Goal: Transaction & Acquisition: Purchase product/service

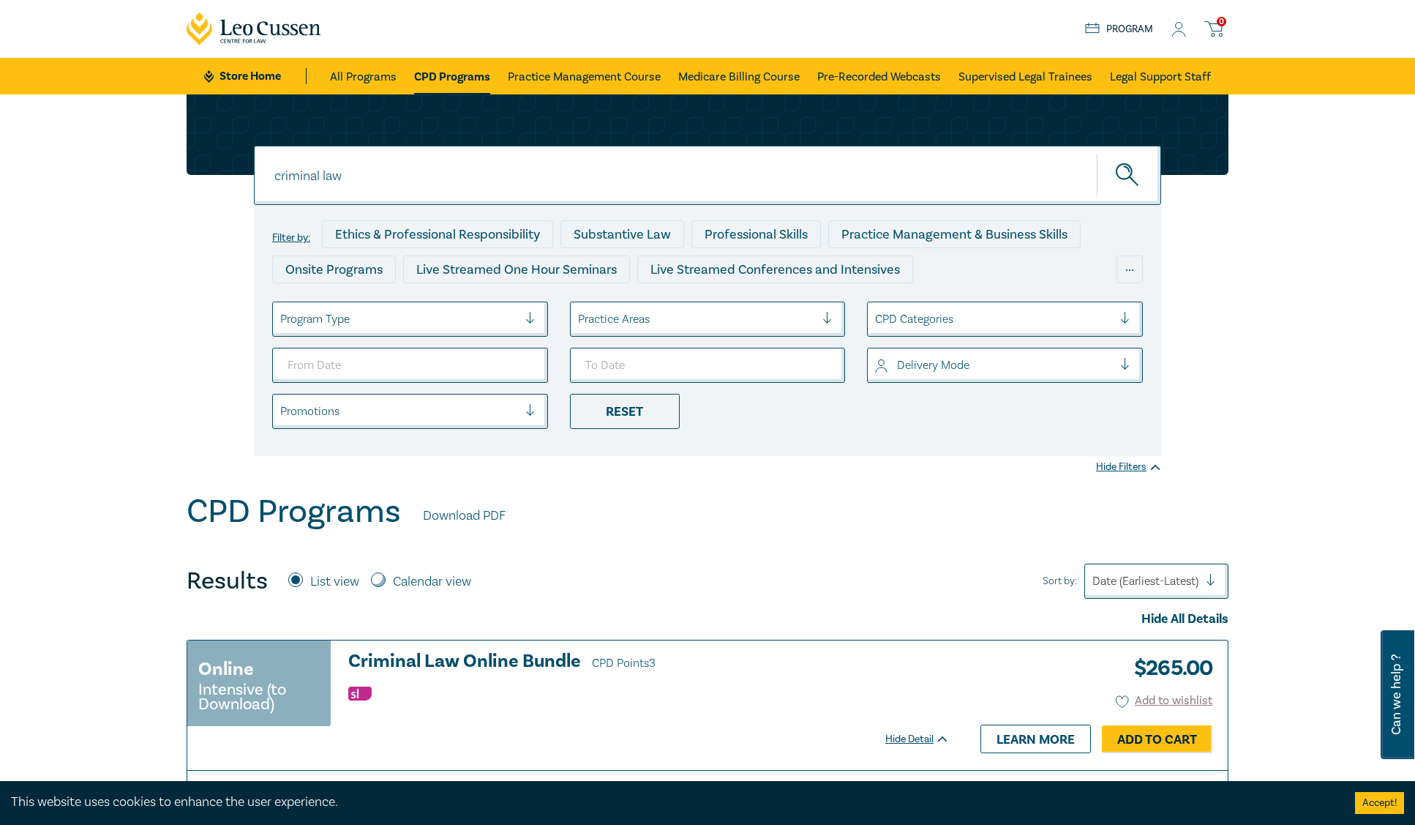
click at [1178, 29] on circle at bounding box center [1179, 26] width 7 height 7
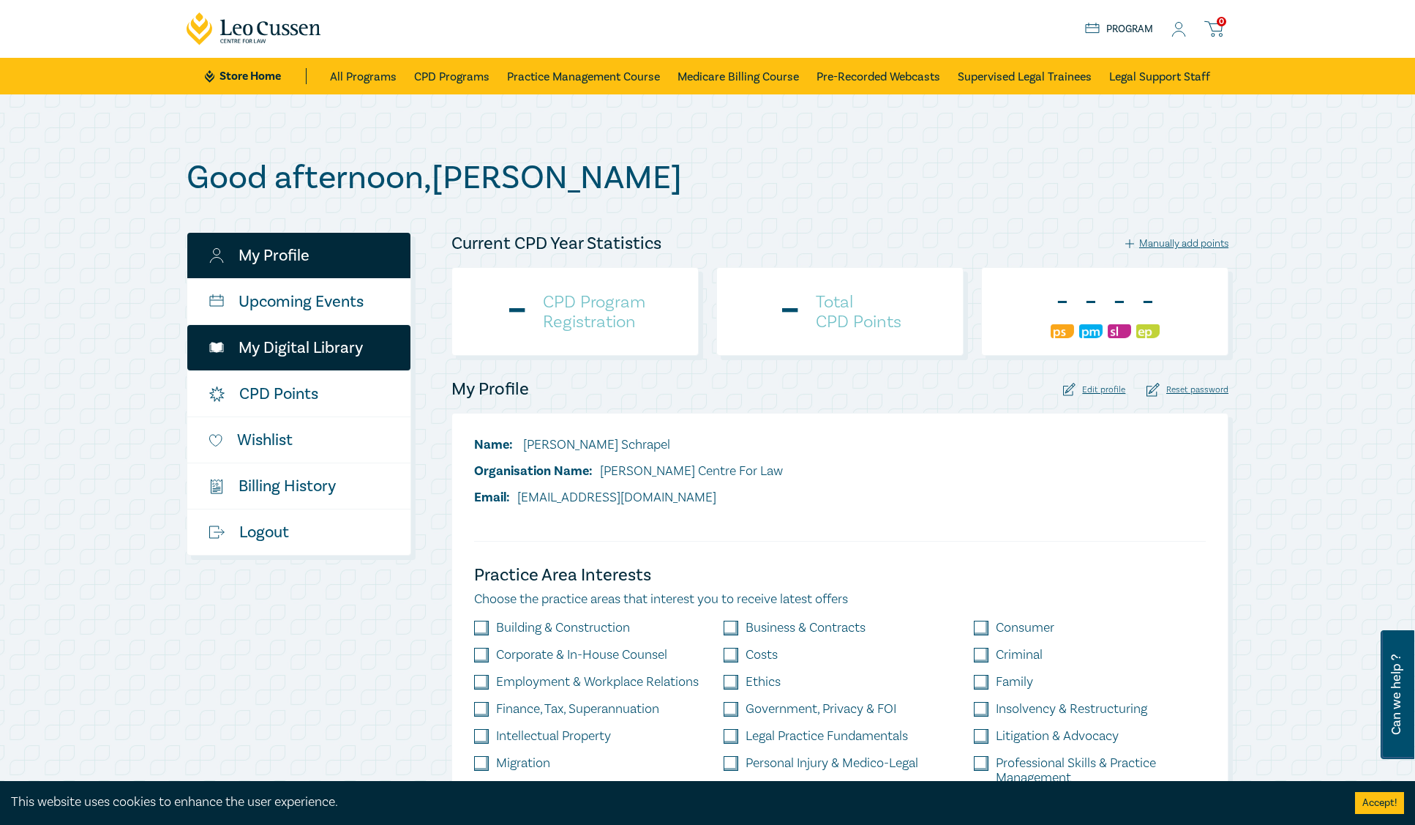
checkbox input "true"
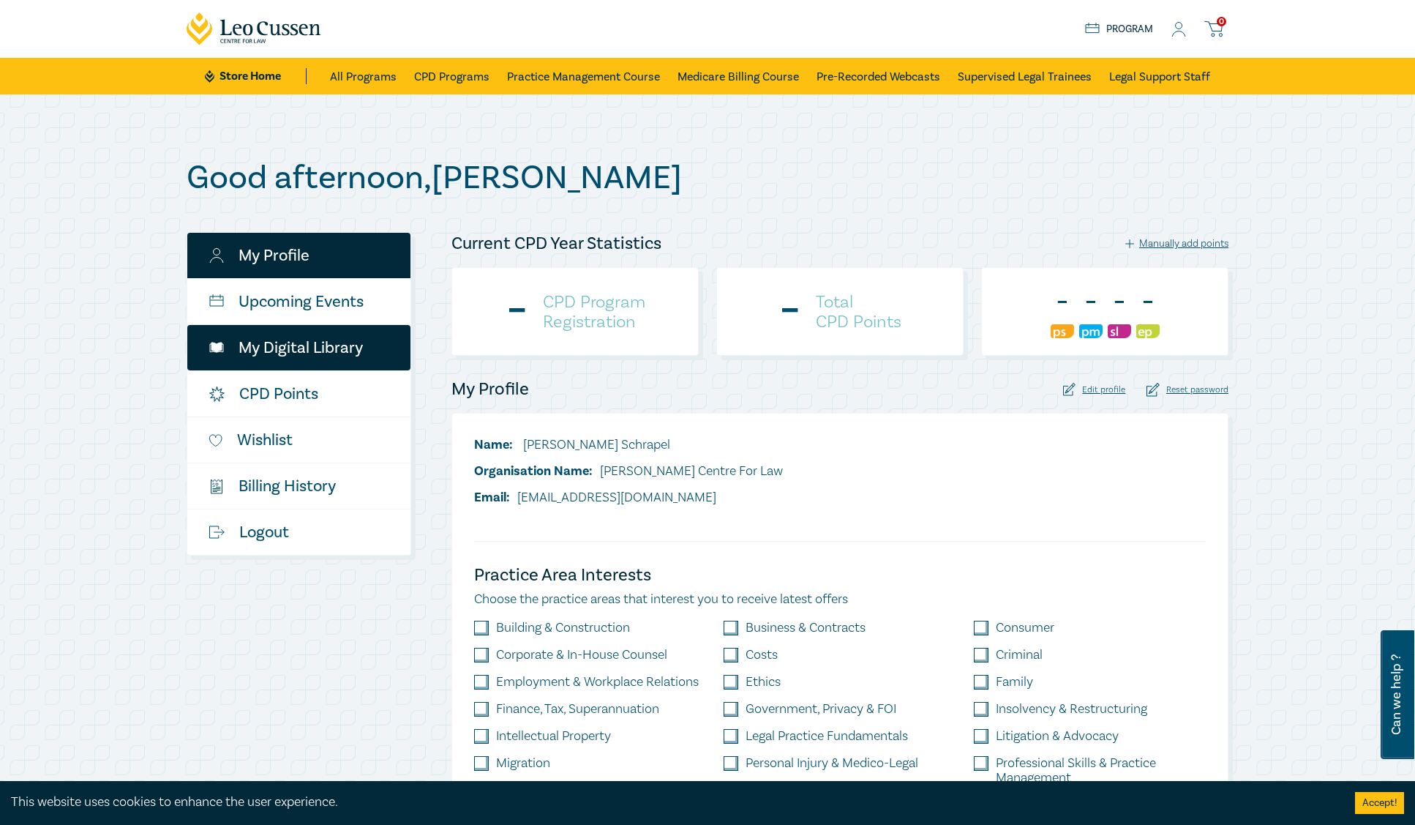
checkbox input "true"
click at [252, 352] on link "My Digital Library" at bounding box center [298, 347] width 223 height 45
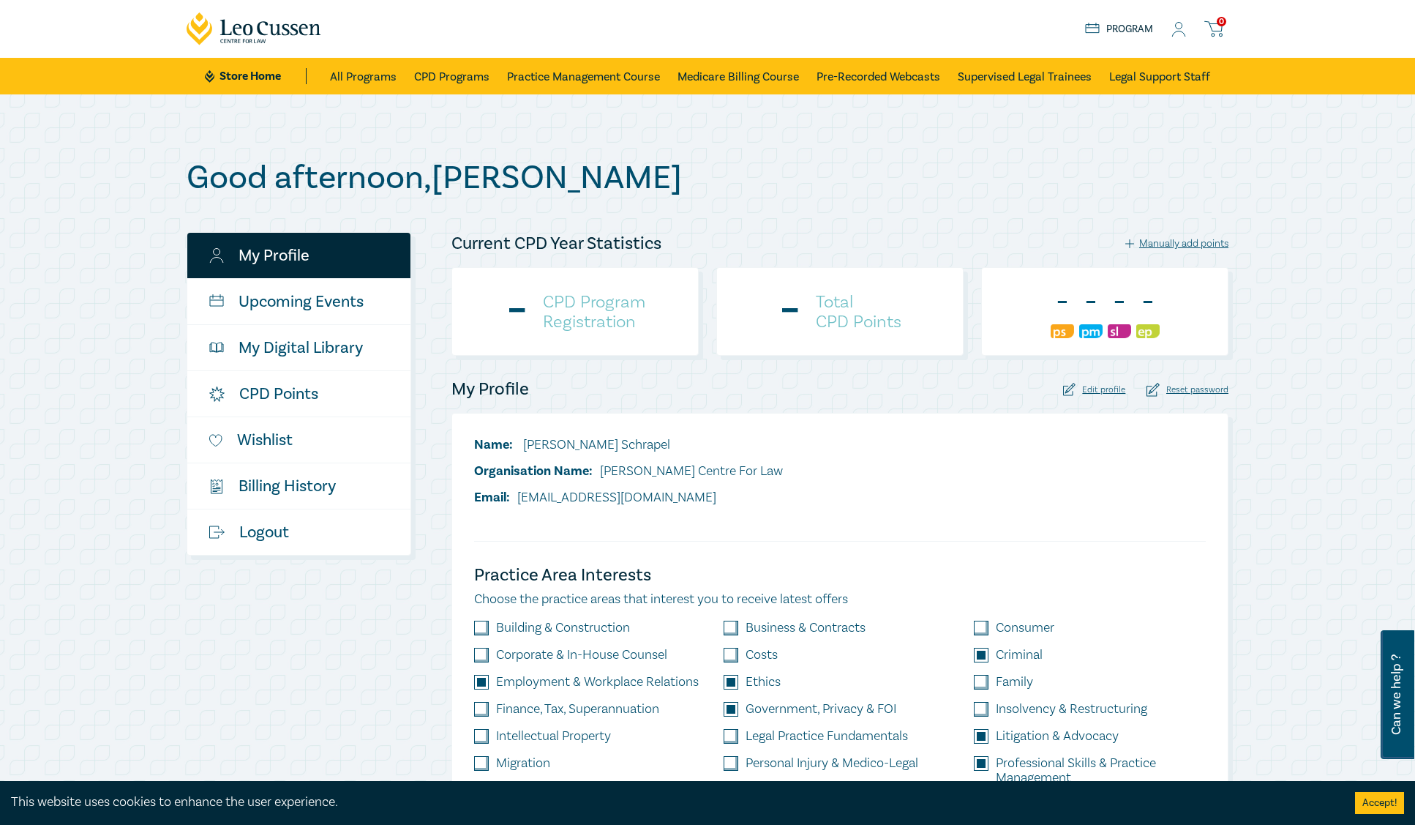
checkbox input "true"
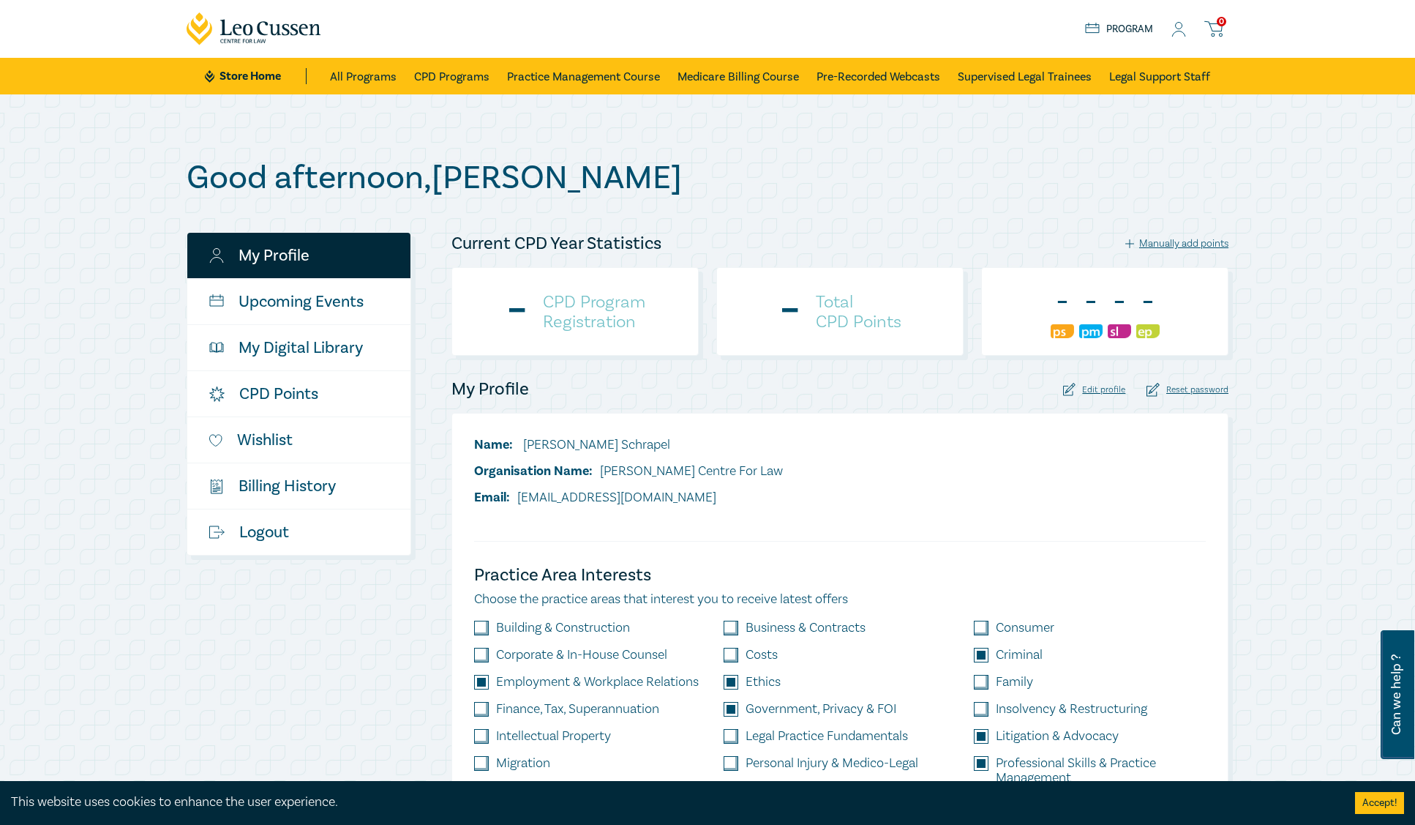
checkbox input "true"
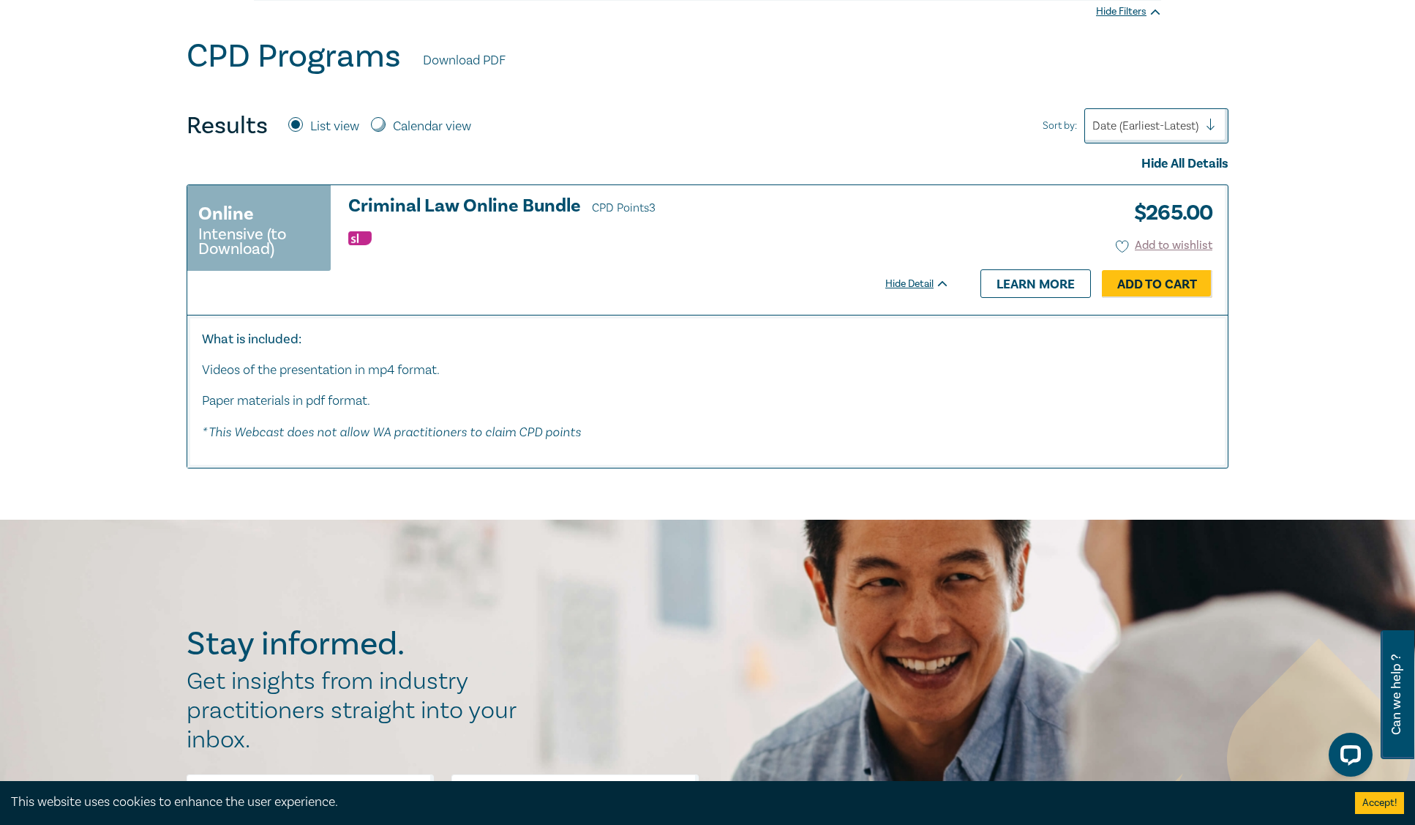
click at [493, 201] on h3 "Criminal Law Online Bundle CPD Points 3" at bounding box center [649, 207] width 602 height 22
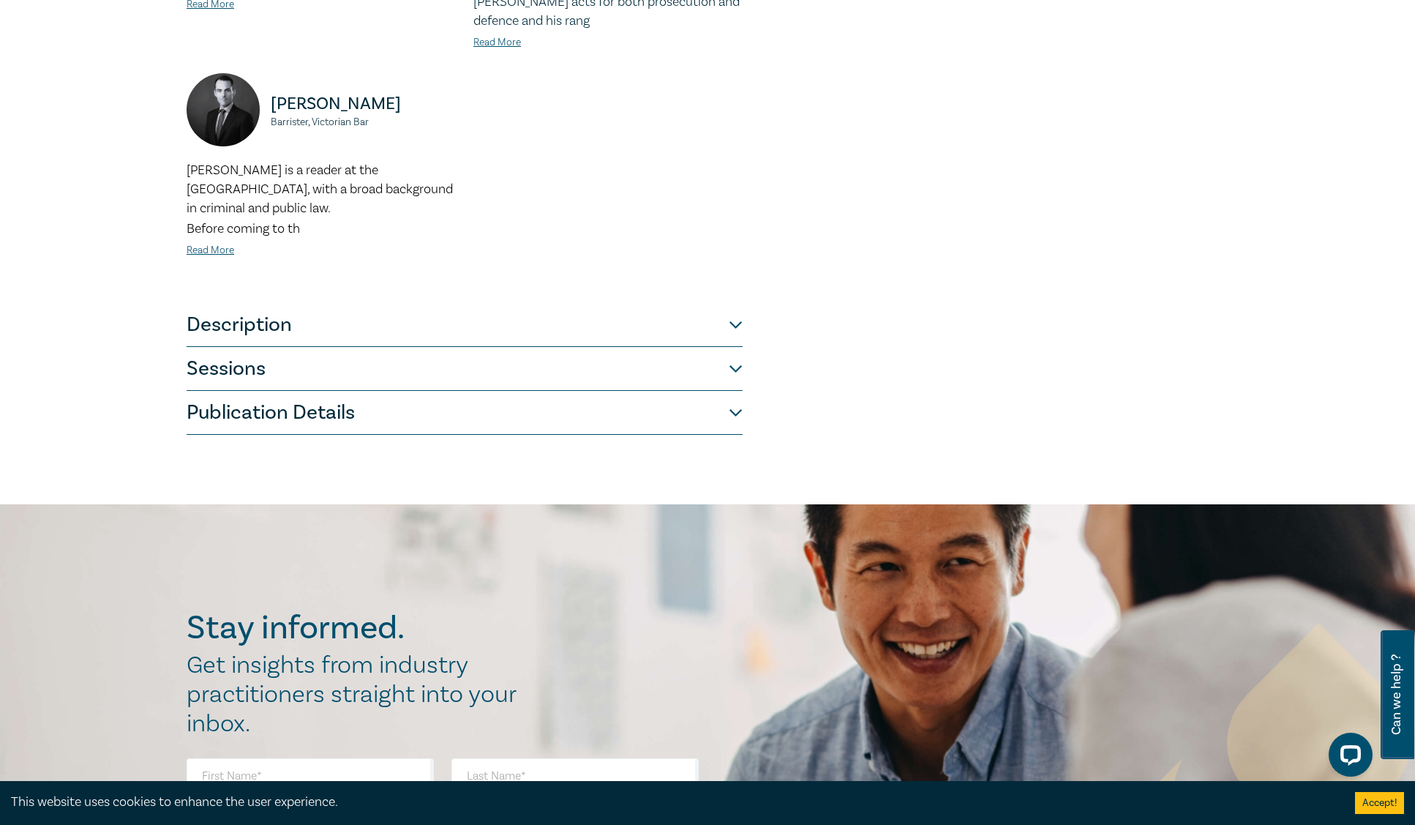
click at [207, 391] on button "Publication Details" at bounding box center [465, 413] width 556 height 44
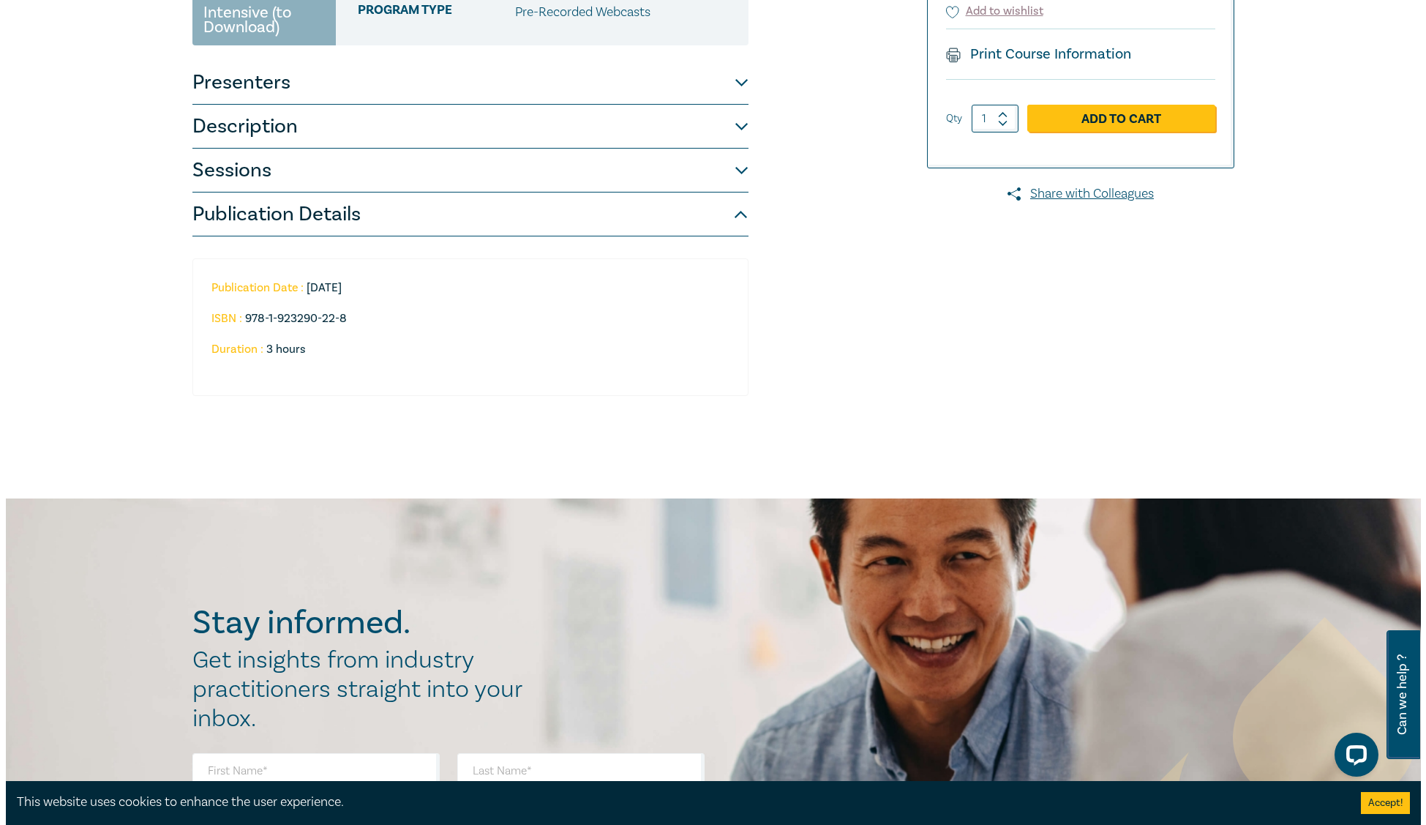
scroll to position [221, 0]
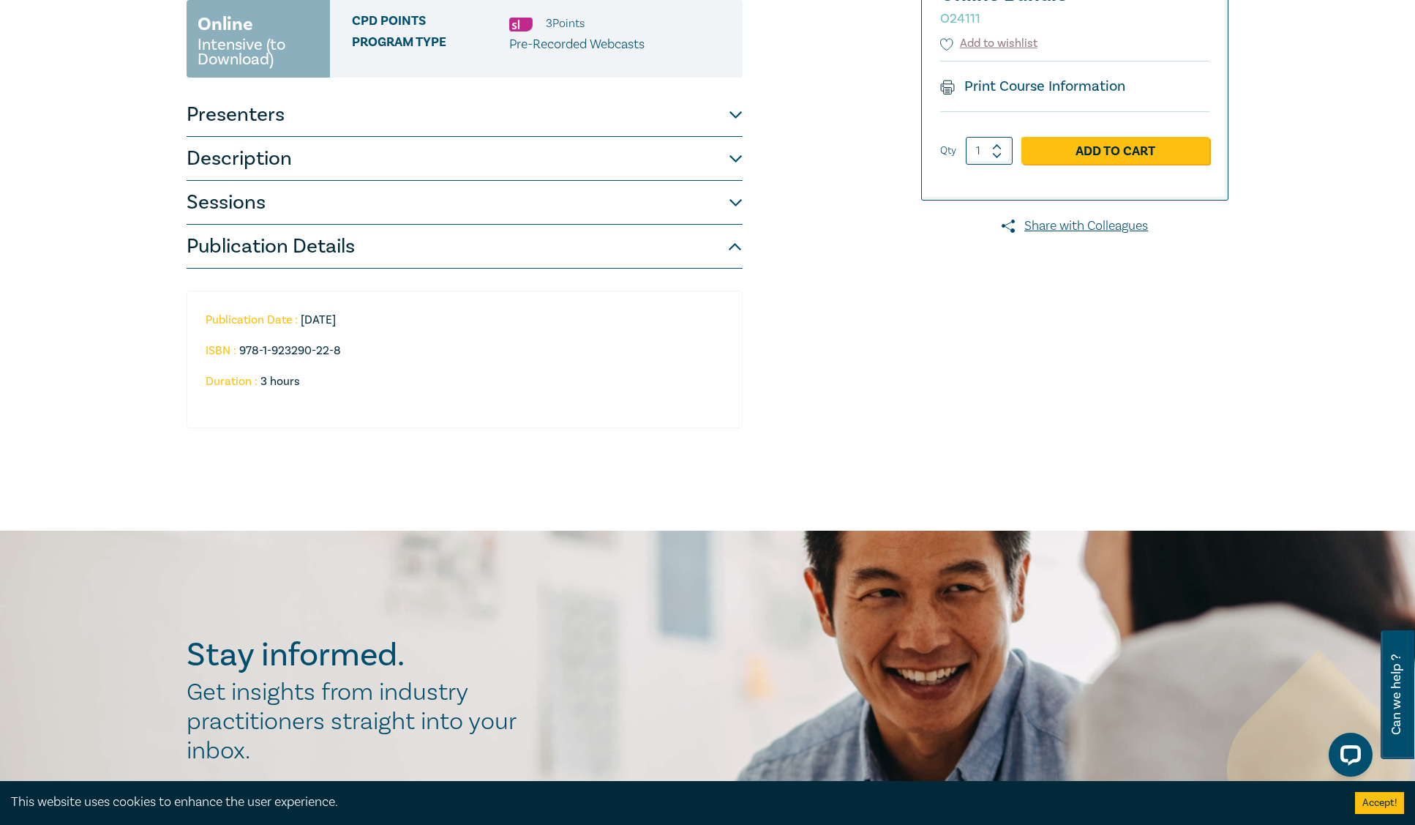
click at [276, 197] on button "Sessions" at bounding box center [465, 203] width 556 height 44
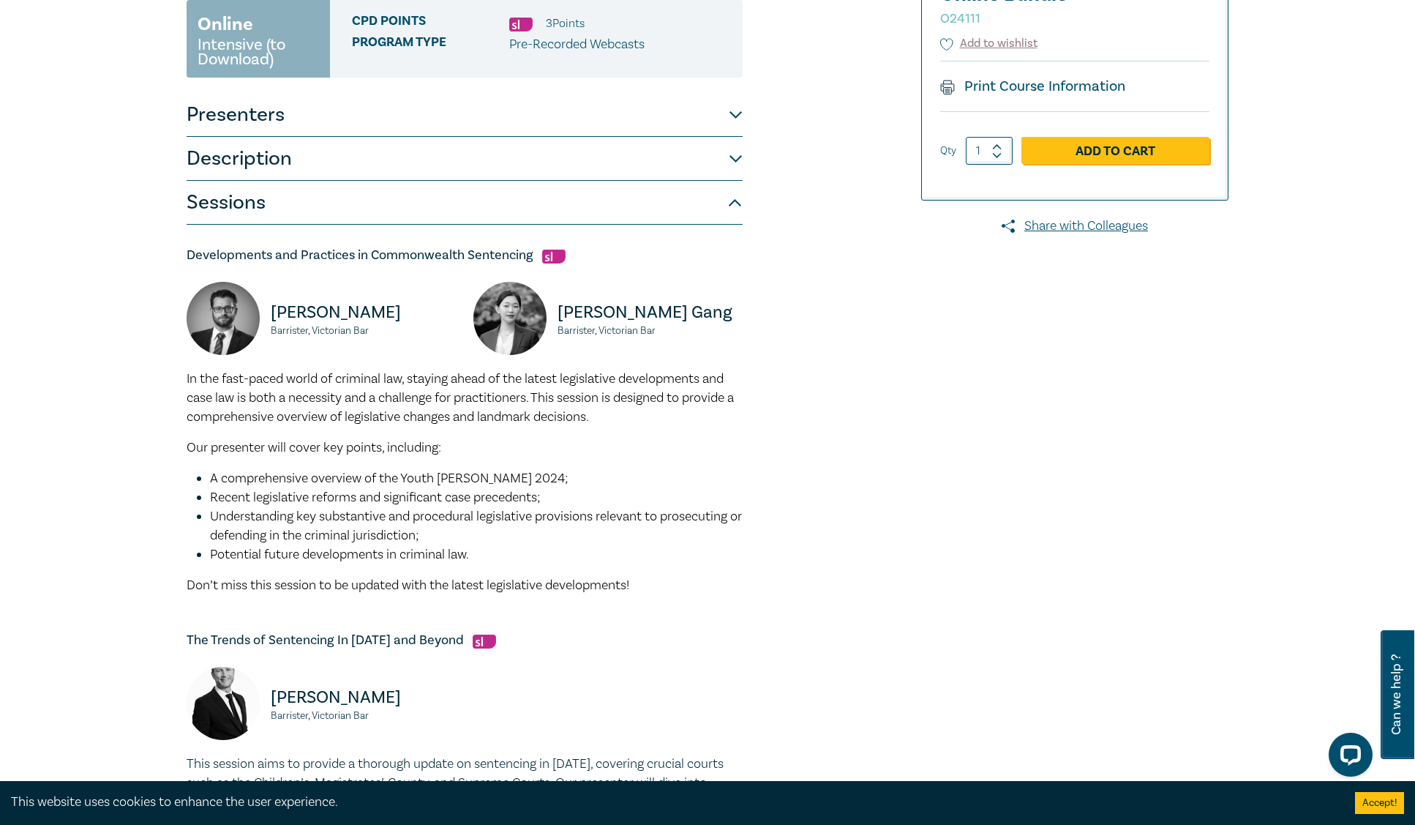
click at [250, 161] on button "Description" at bounding box center [465, 159] width 556 height 44
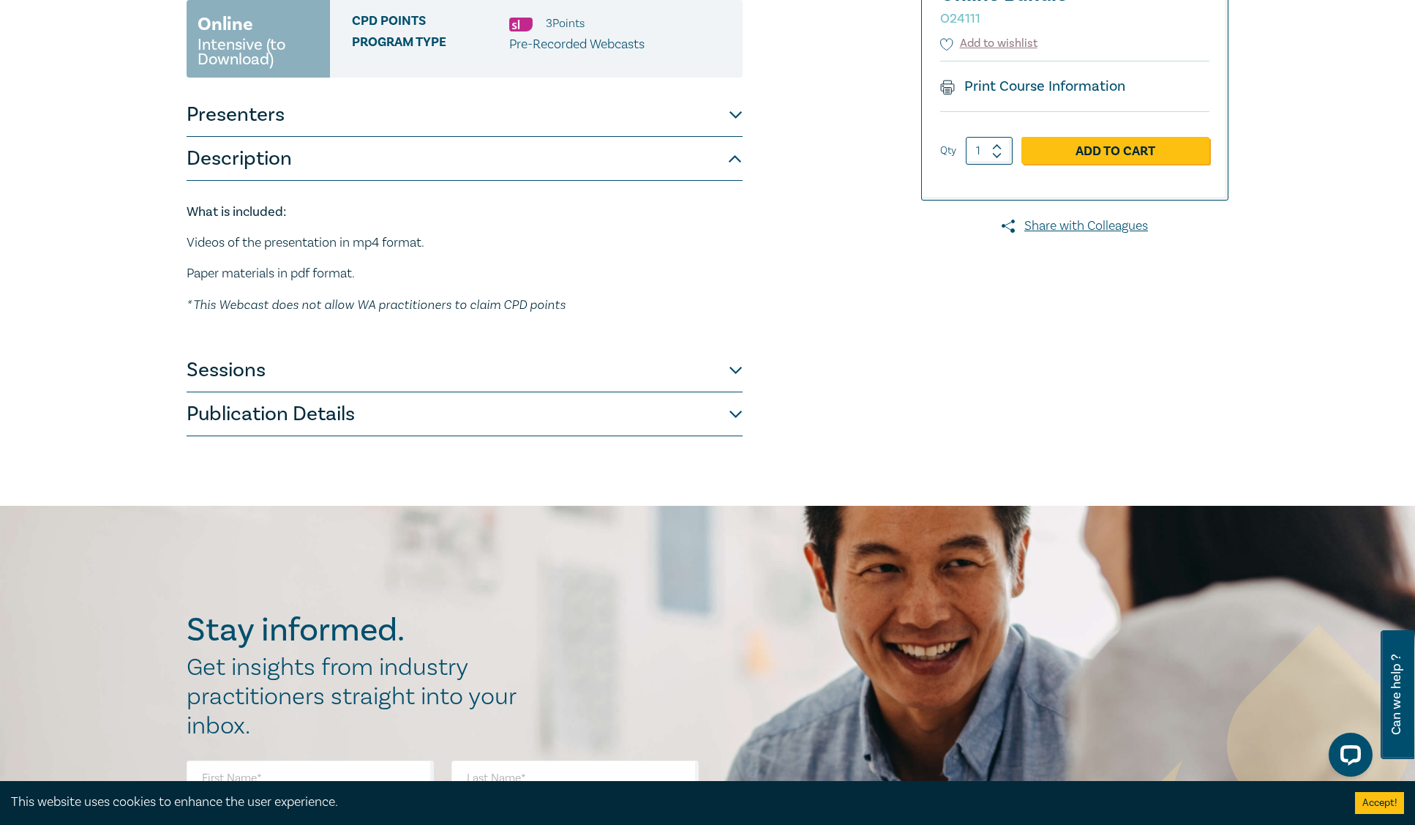
click at [250, 161] on button "Description" at bounding box center [465, 159] width 556 height 44
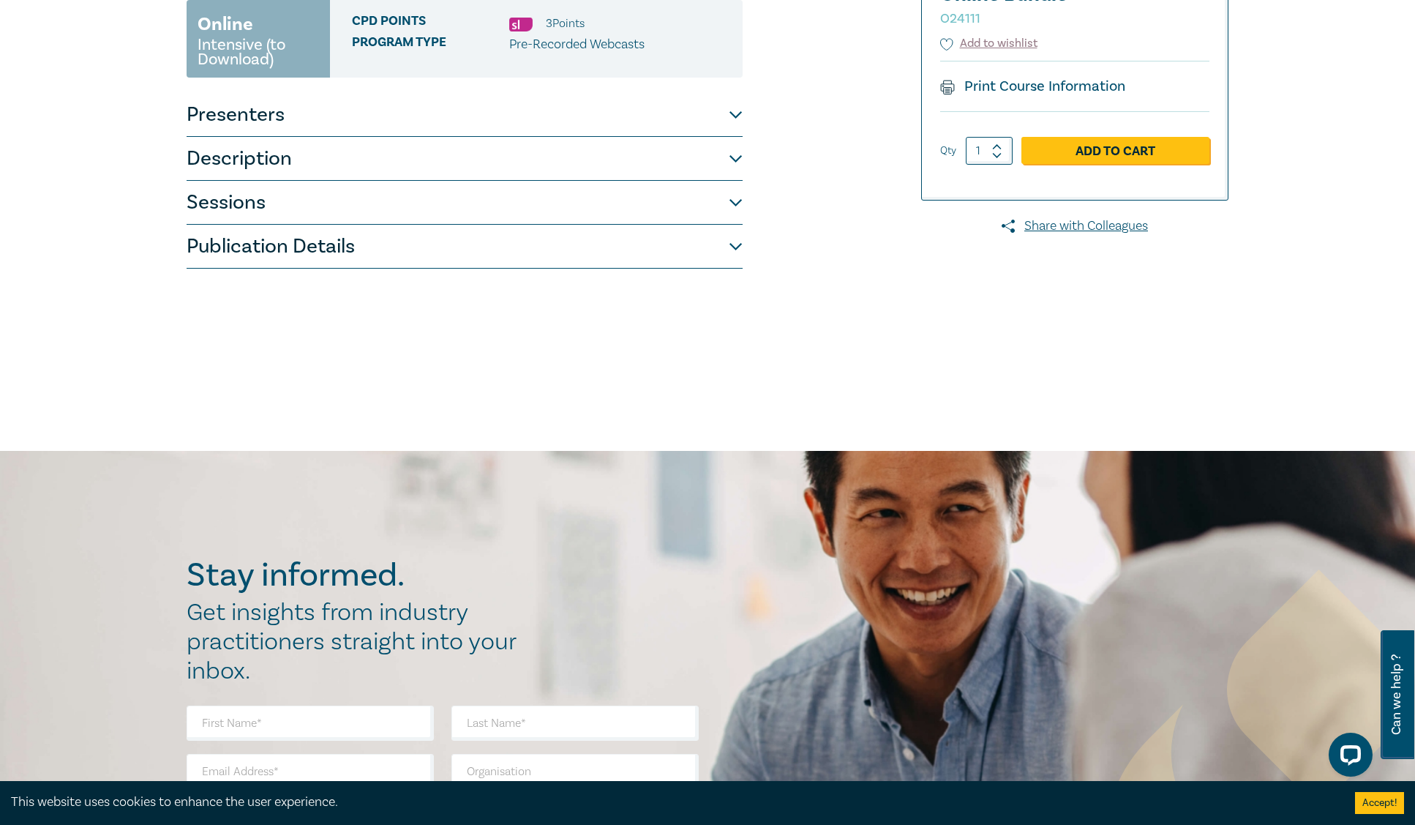
click at [250, 161] on button "Description" at bounding box center [465, 159] width 556 height 44
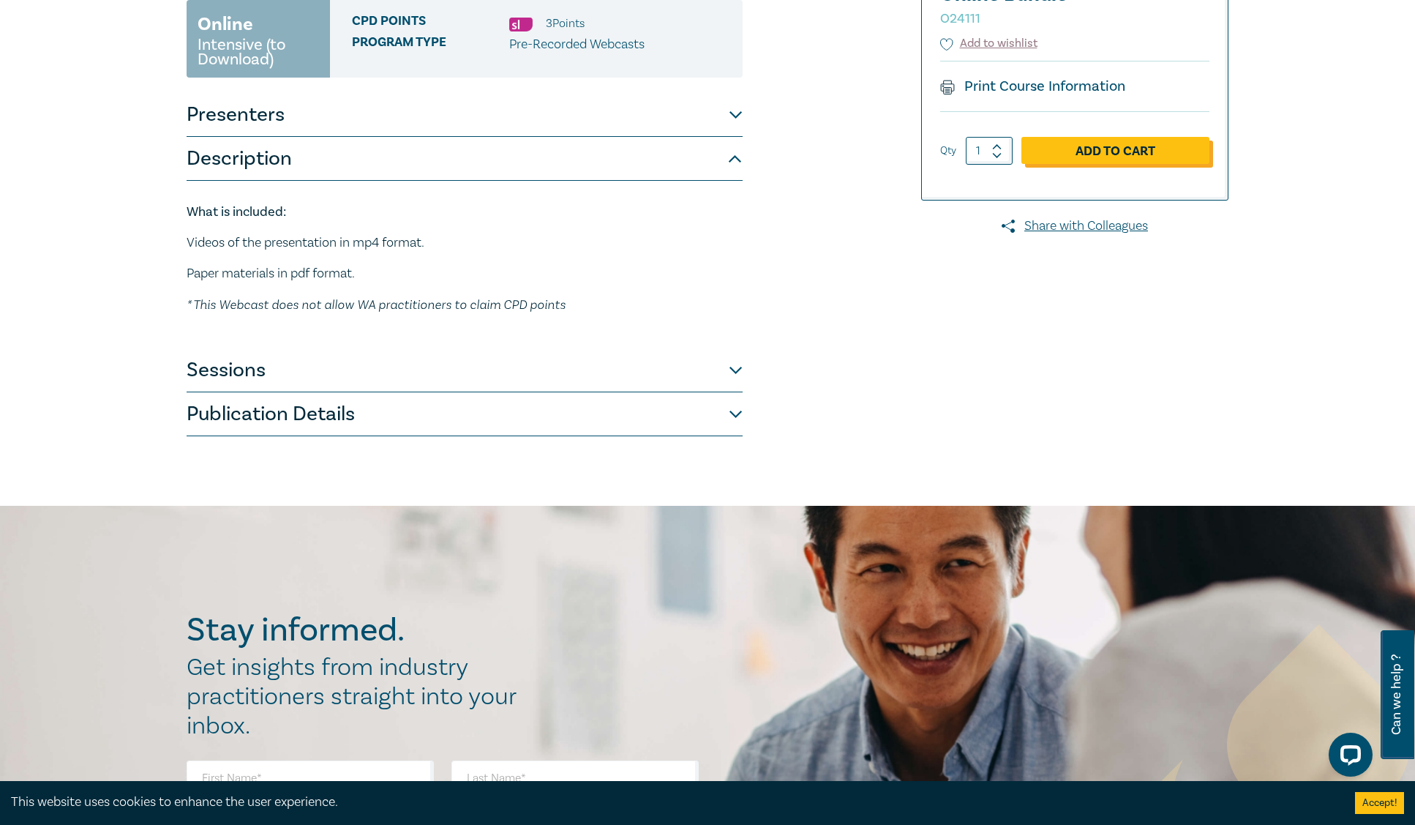
click at [1104, 144] on link "Add to Cart" at bounding box center [1116, 151] width 188 height 28
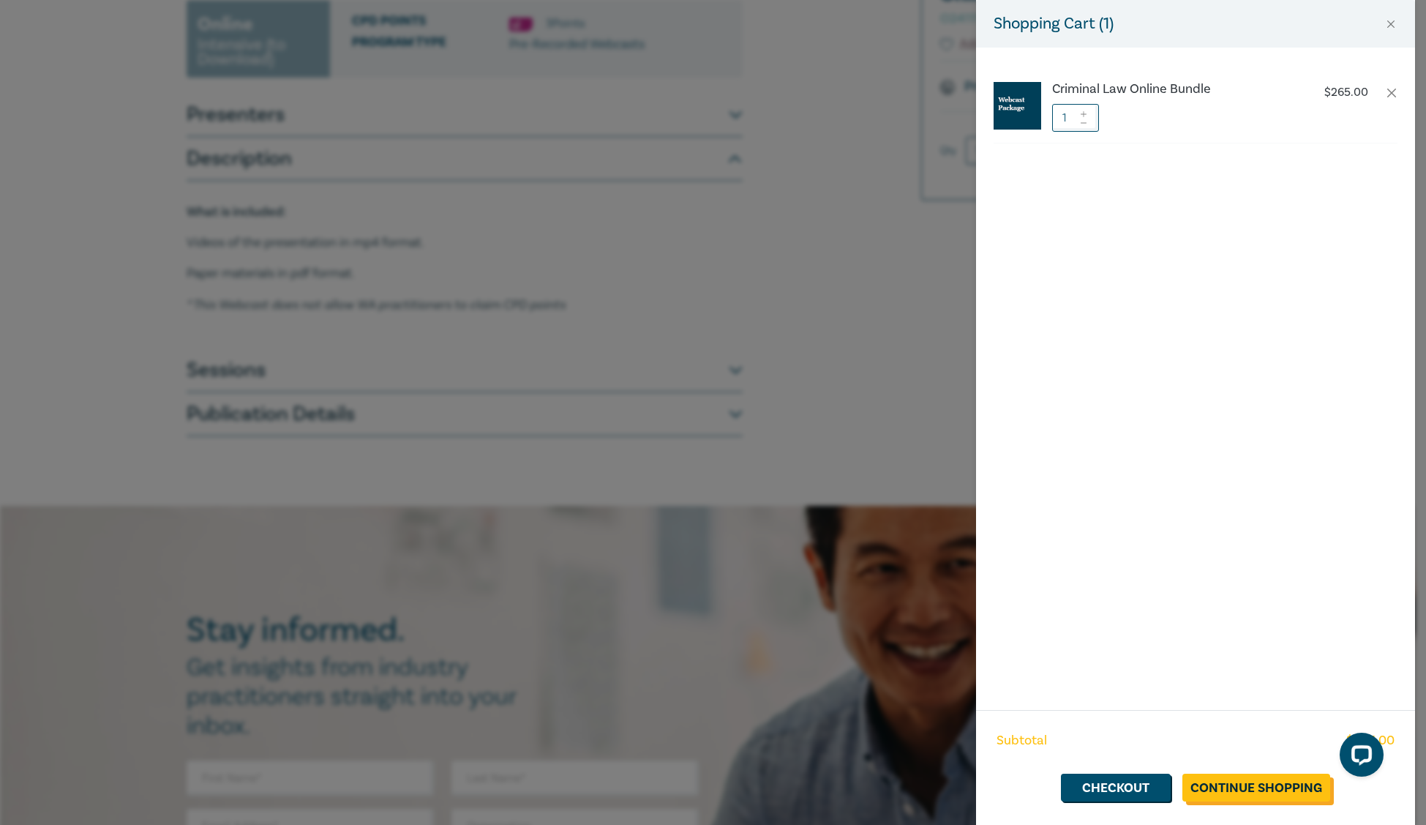
click at [1259, 790] on link "Continue Shopping" at bounding box center [1257, 788] width 148 height 28
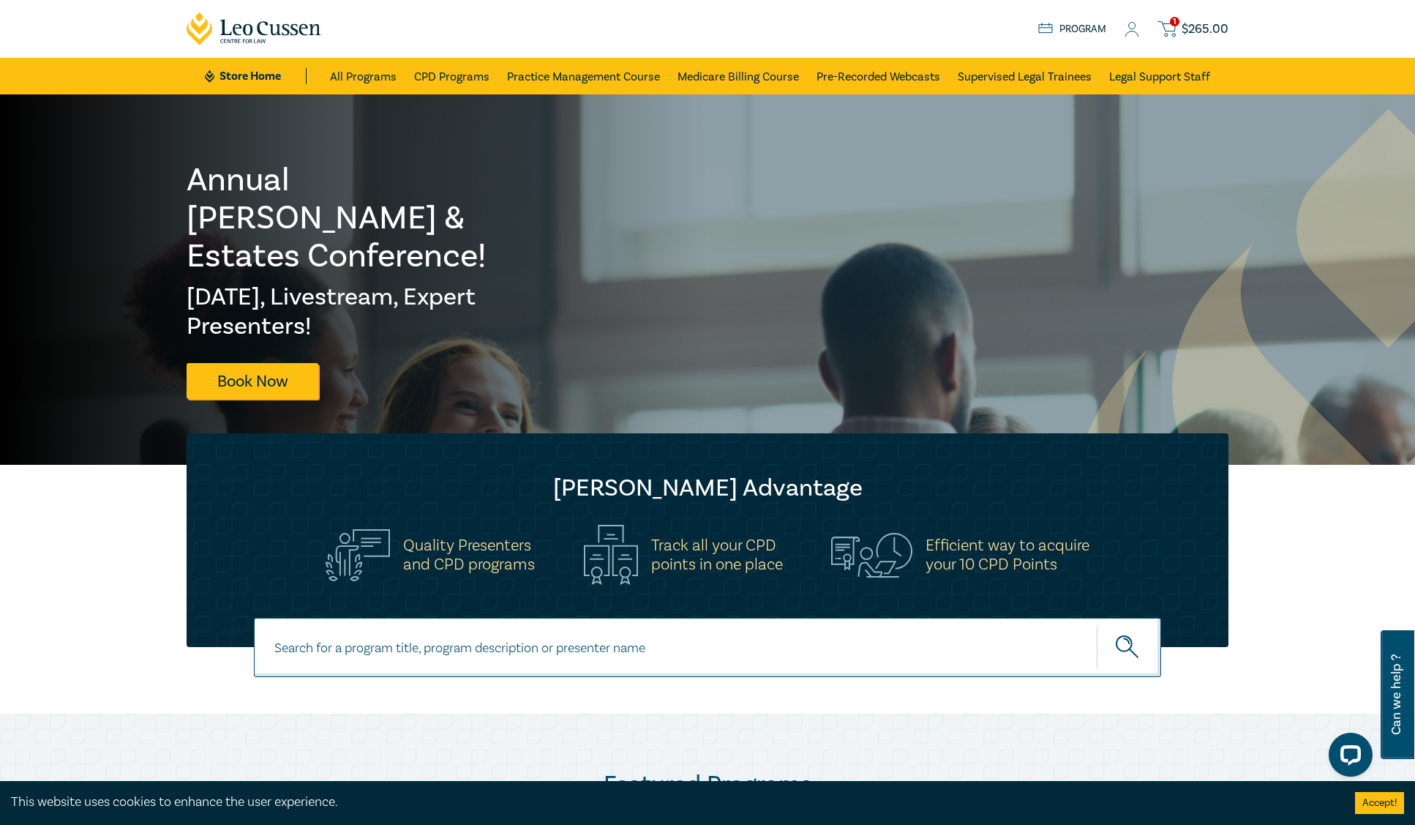
click at [1209, 26] on span "$ 265.00" at bounding box center [1205, 29] width 47 height 16
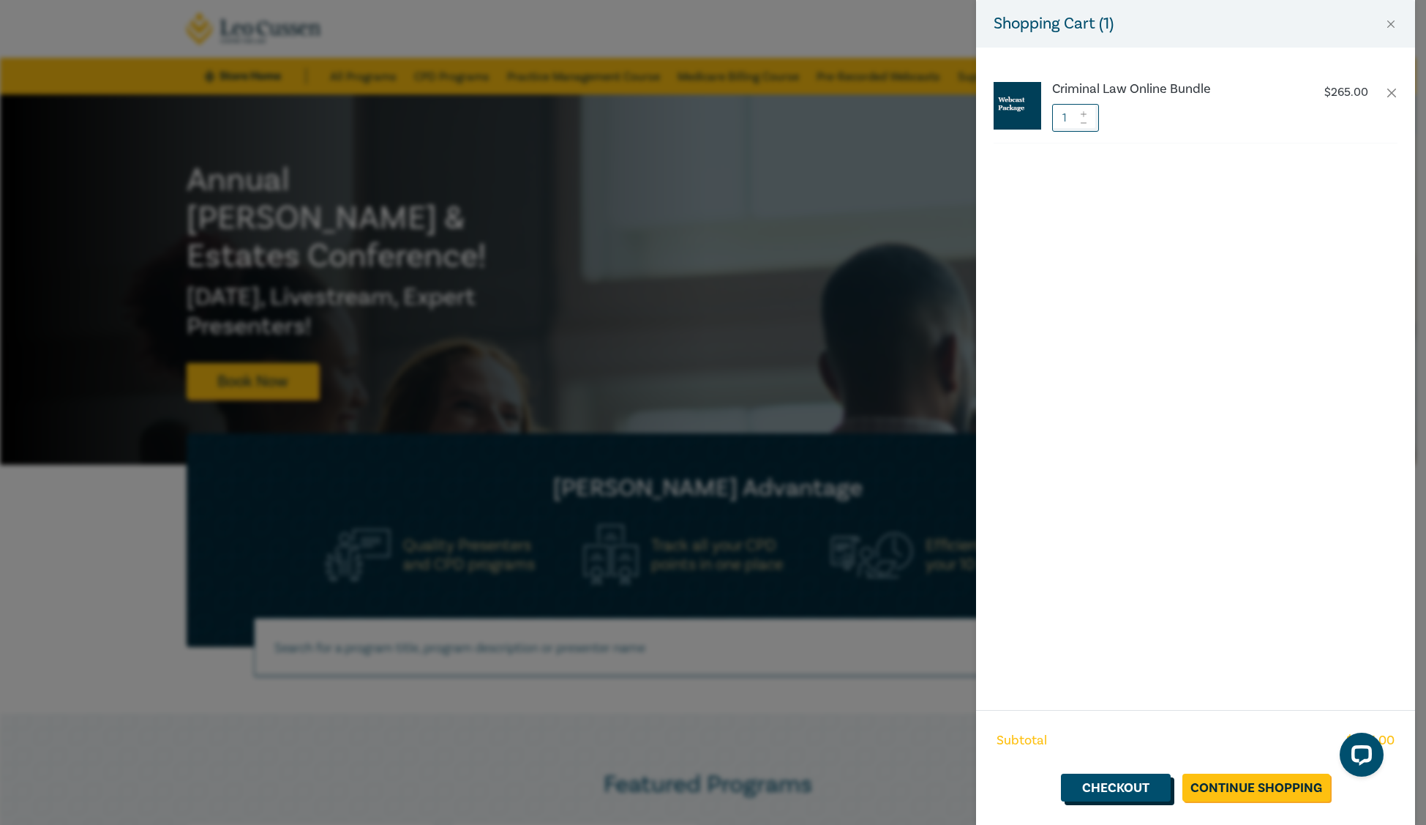
click at [1129, 789] on link "Checkout" at bounding box center [1116, 788] width 110 height 28
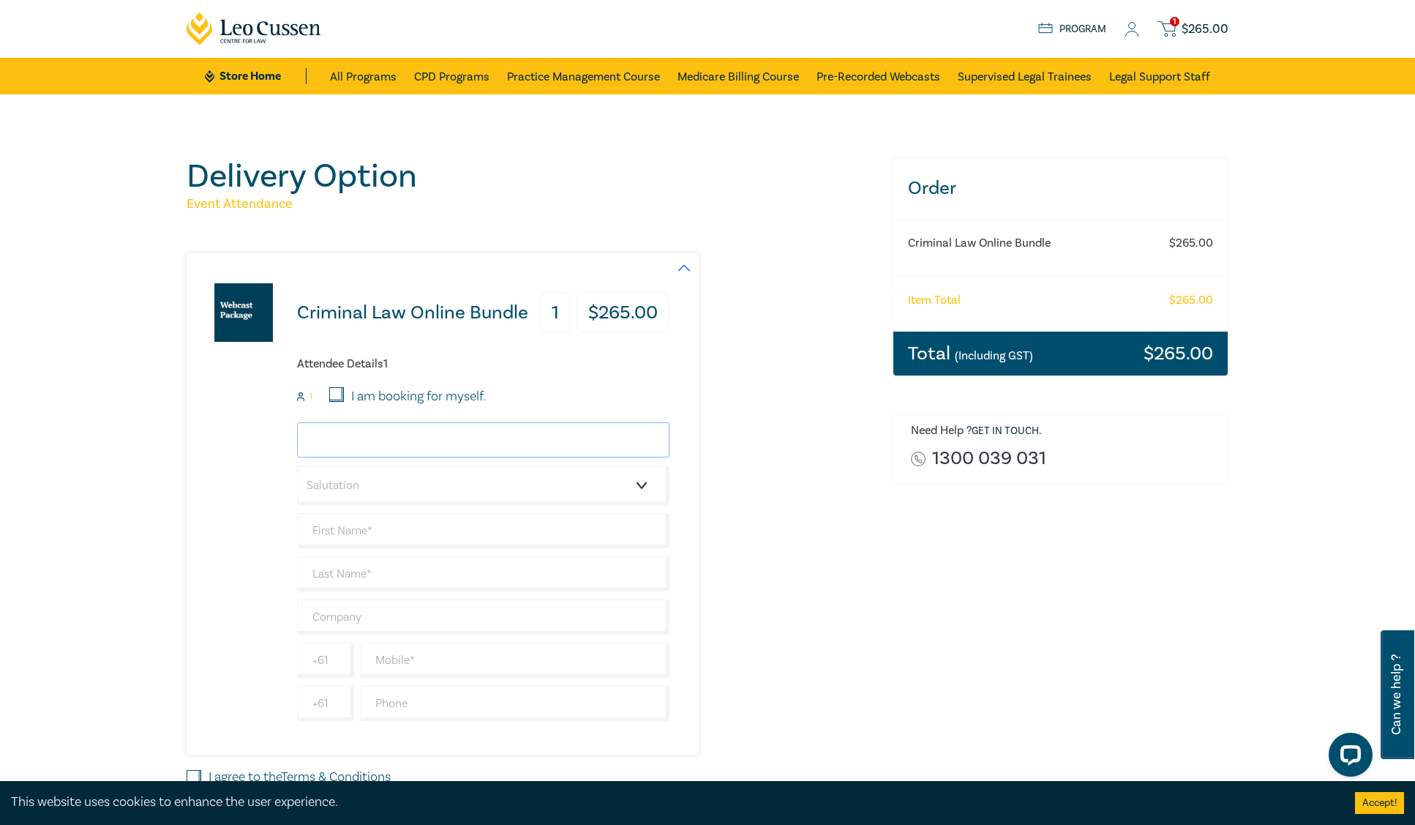
click at [437, 447] on input "email" at bounding box center [483, 439] width 373 height 35
click at [419, 437] on input "email" at bounding box center [483, 439] width 373 height 35
type input "dschrapel@leocussen.edu.au"
click at [424, 482] on select "Salutation Mr. Mrs. Ms. Miss Dr. Prof. Other" at bounding box center [483, 485] width 373 height 40
select select "Mr."
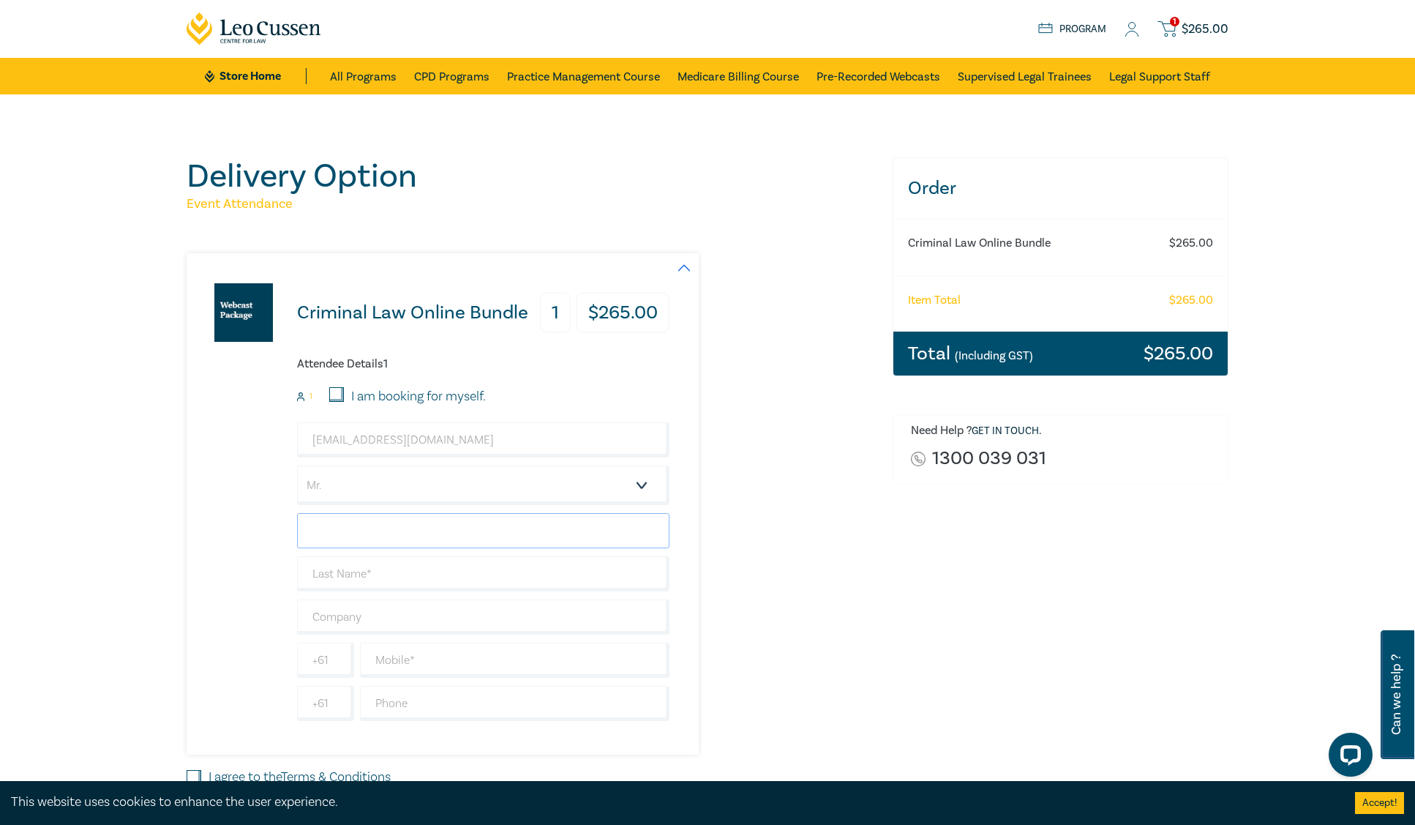
click at [343, 527] on input "text" at bounding box center [483, 530] width 373 height 35
click at [339, 523] on input "text" at bounding box center [483, 530] width 373 height 35
type input "Derek"
type input "Schrapel"
type input "0411402781"
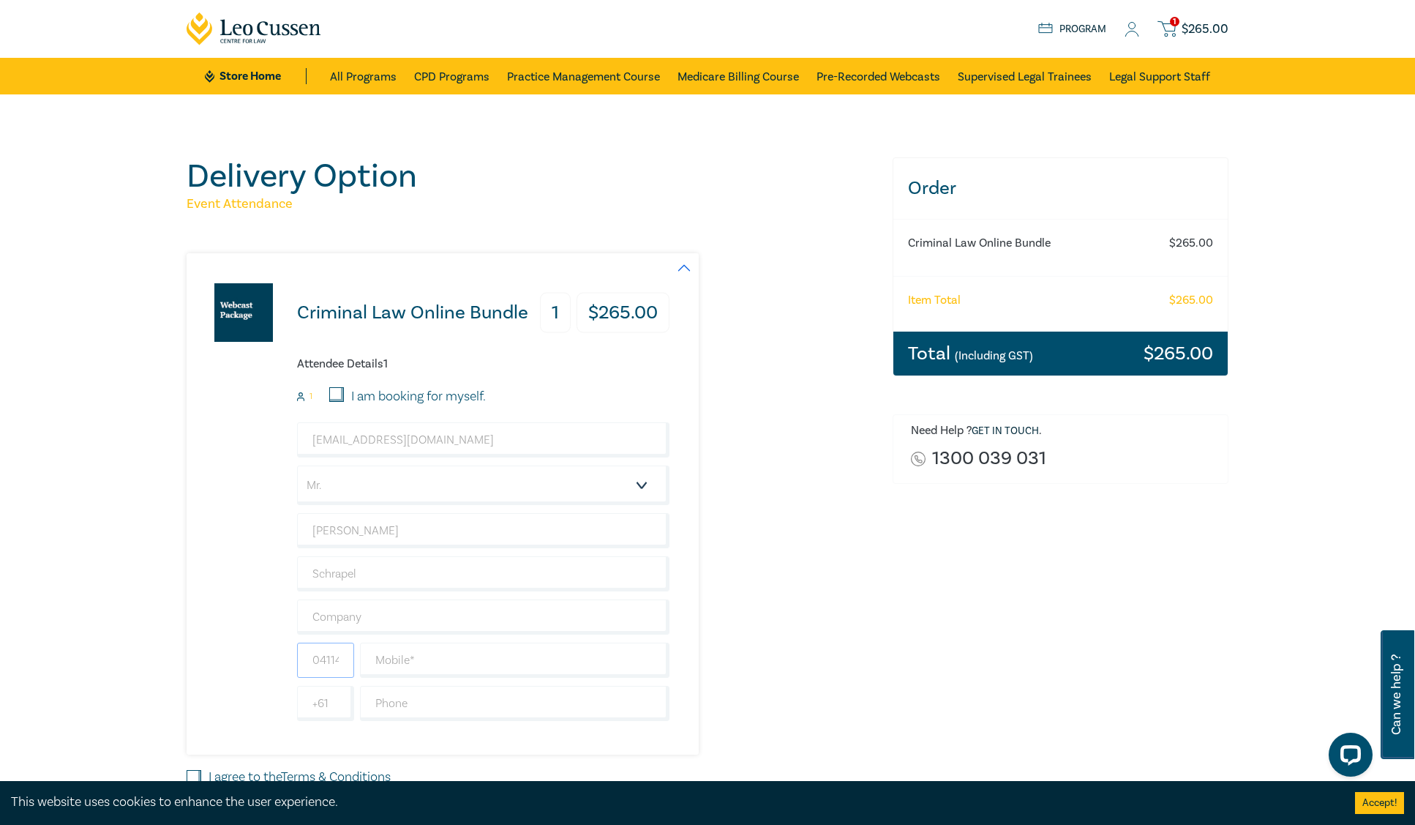
type input "Australia"
click at [329, 624] on input "text" at bounding box center [483, 616] width 373 height 35
type input "Leo Cussen Centre for Law"
click at [340, 660] on input "0411402781" at bounding box center [325, 660] width 57 height 35
drag, startPoint x: 342, startPoint y: 665, endPoint x: 262, endPoint y: 654, distance: 80.5
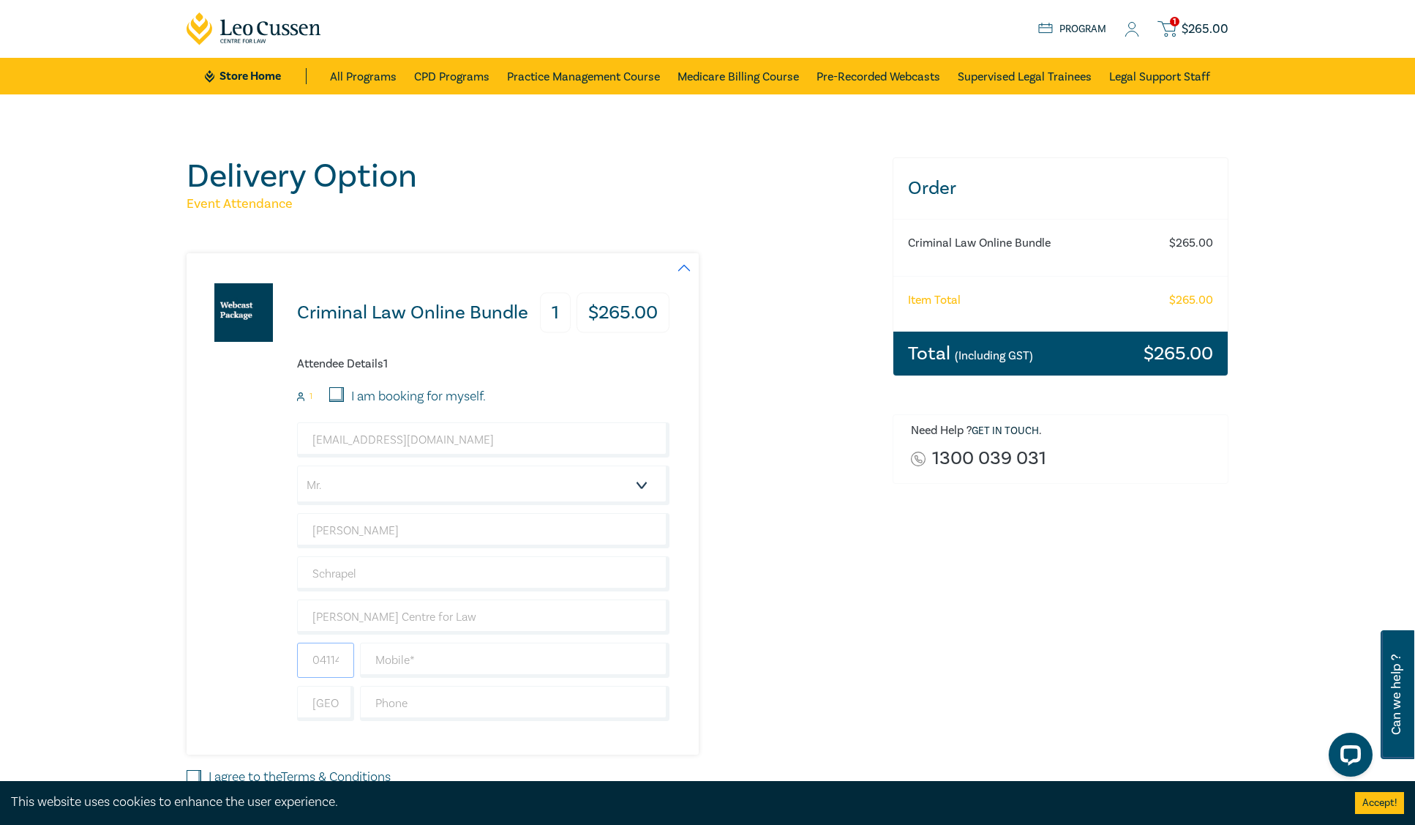
click at [262, 654] on div "Criminal Law Online Bundle 1 $ 265.00 Attendee Details 1 1 I am booking for mys…" at bounding box center [428, 503] width 483 height 501
type input "041102781"
type input "402781"
click at [337, 653] on input "041102781" at bounding box center [325, 660] width 57 height 35
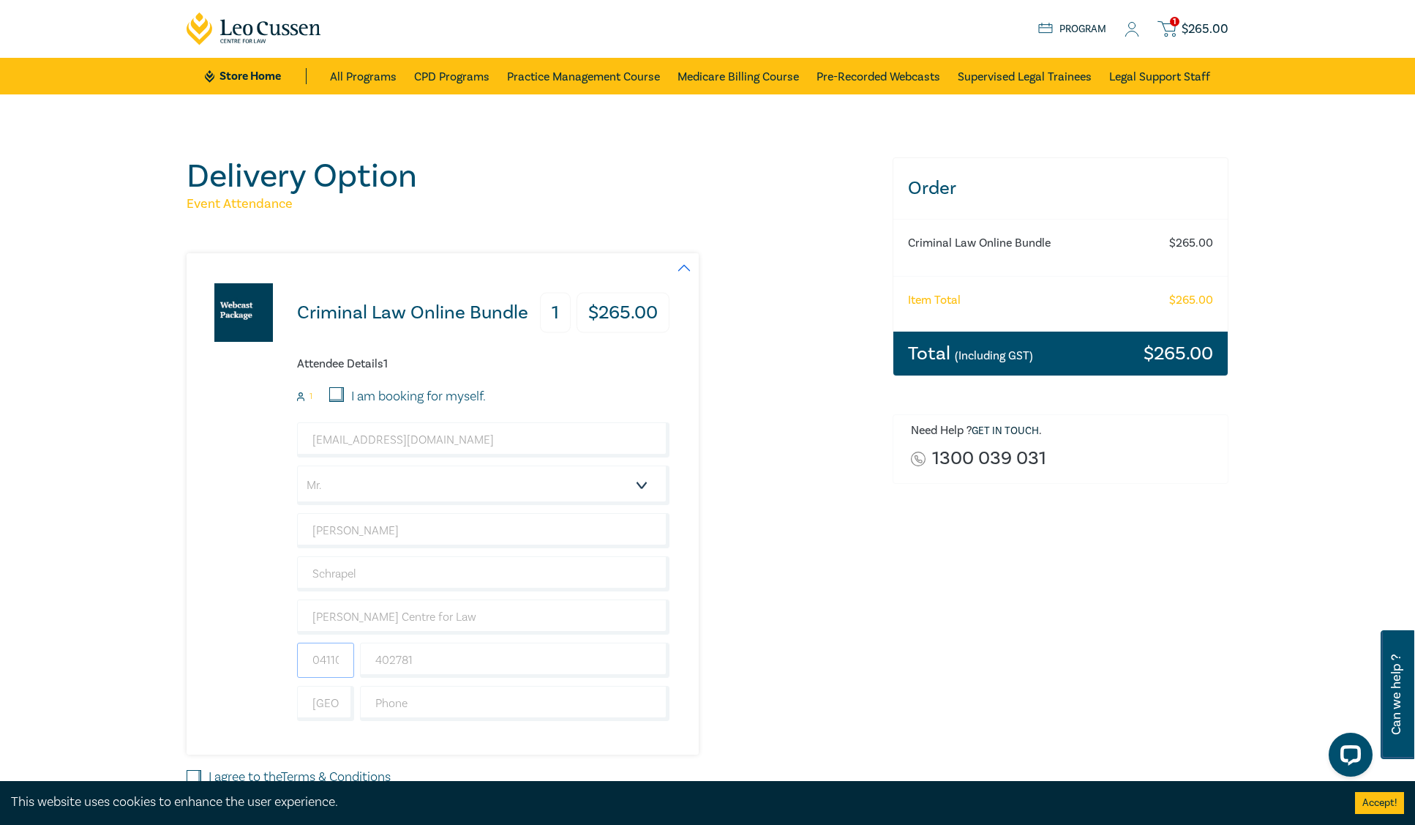
click at [337, 653] on input "041102781" at bounding box center [325, 660] width 57 height 35
type input "0411"
click at [757, 652] on div "Criminal Law Online Bundle 1 $ 265.00 Attendee Details 1 1 I am booking for mys…" at bounding box center [531, 503] width 689 height 501
click at [340, 706] on input "Australia" at bounding box center [325, 703] width 57 height 35
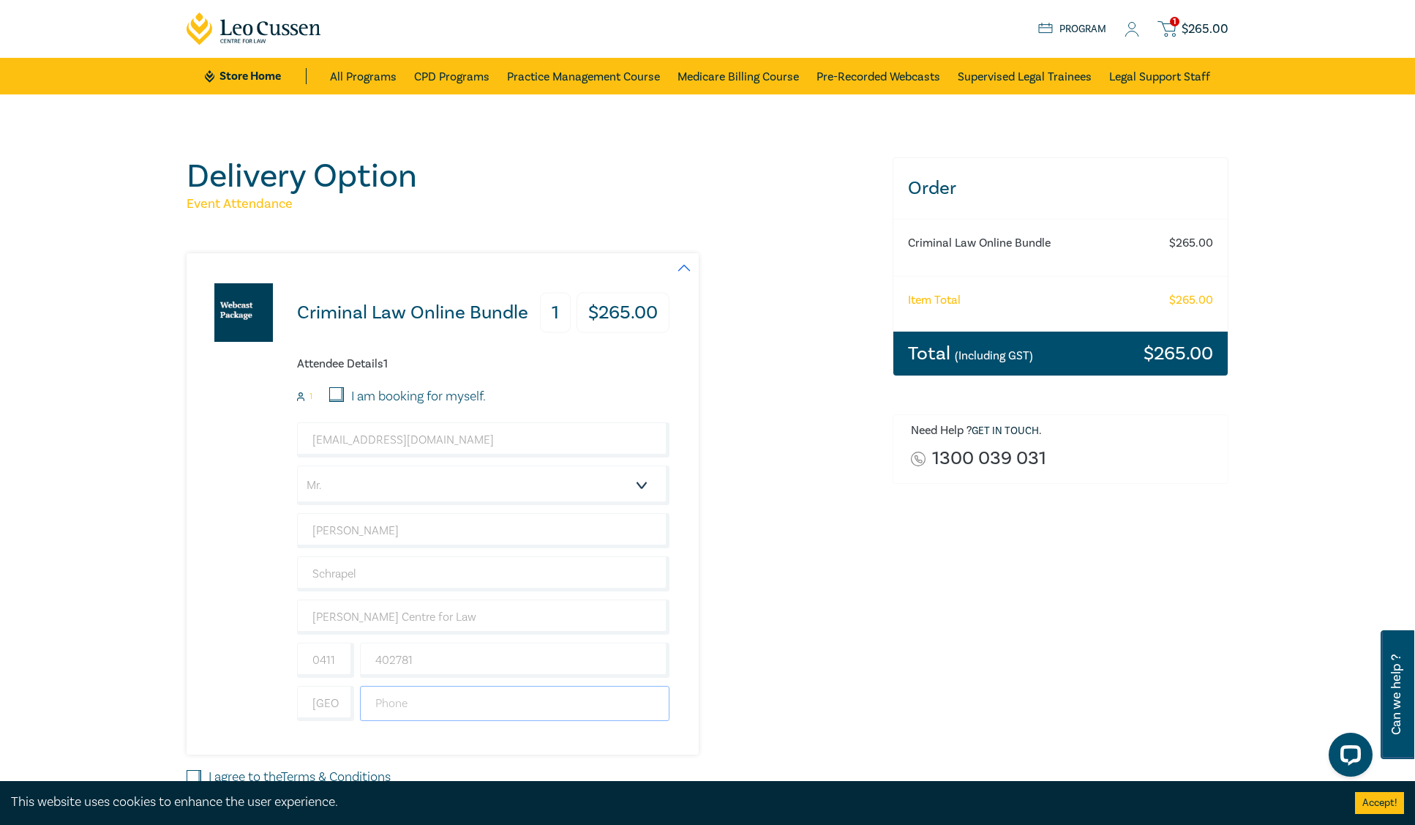
click at [409, 702] on input "text" at bounding box center [515, 703] width 310 height 35
type input "0411402781"
click at [842, 604] on div "Criminal Law Online Bundle 1 $ 265.00 Attendee Details 1 1 I am booking for mys…" at bounding box center [531, 503] width 689 height 501
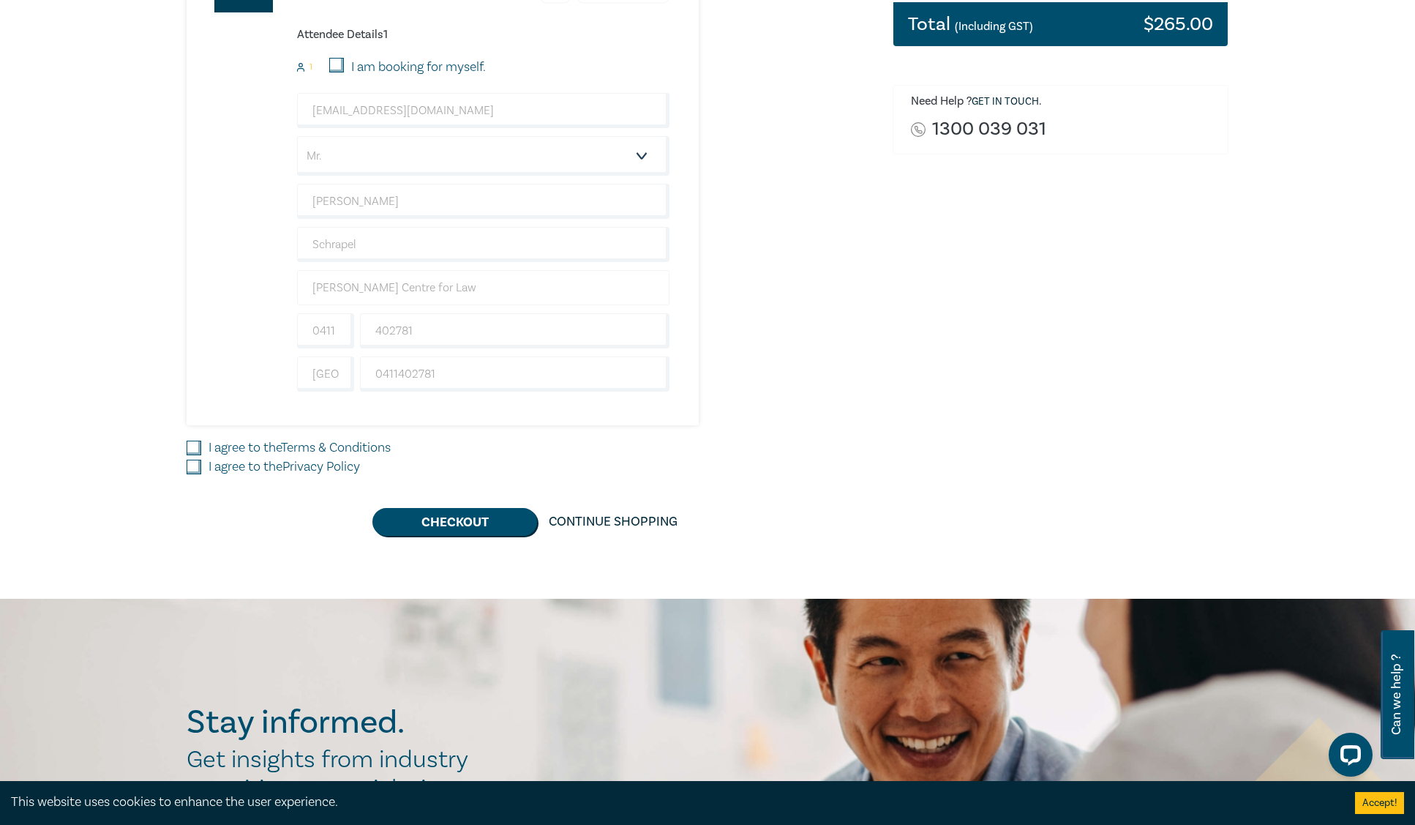
scroll to position [332, 0]
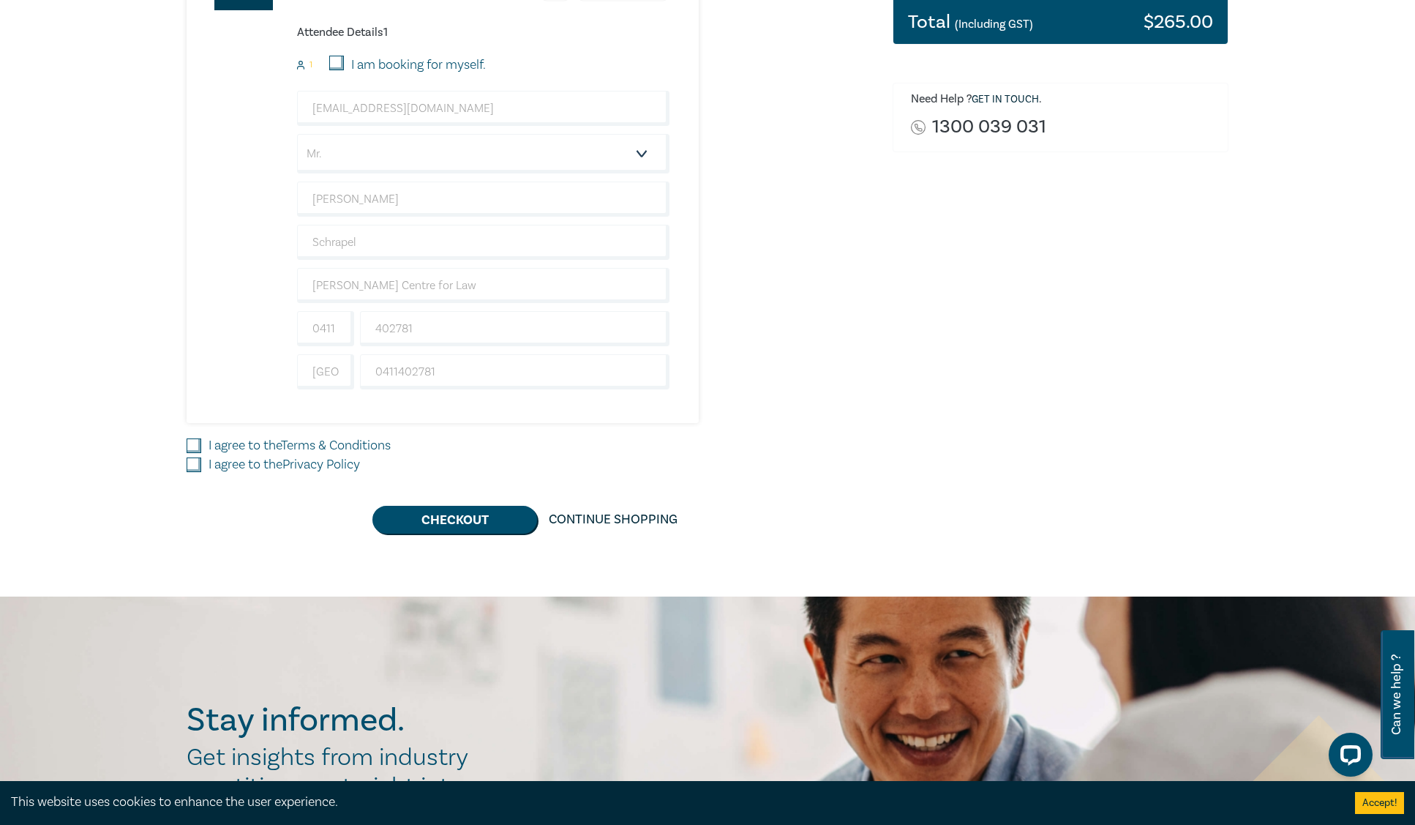
click at [195, 442] on input "I agree to the Terms & Conditions" at bounding box center [194, 445] width 15 height 15
checkbox input "true"
click at [193, 463] on input "I agree to the Privacy Policy" at bounding box center [194, 464] width 15 height 15
checkbox input "true"
click at [453, 522] on button "Checkout" at bounding box center [455, 520] width 165 height 28
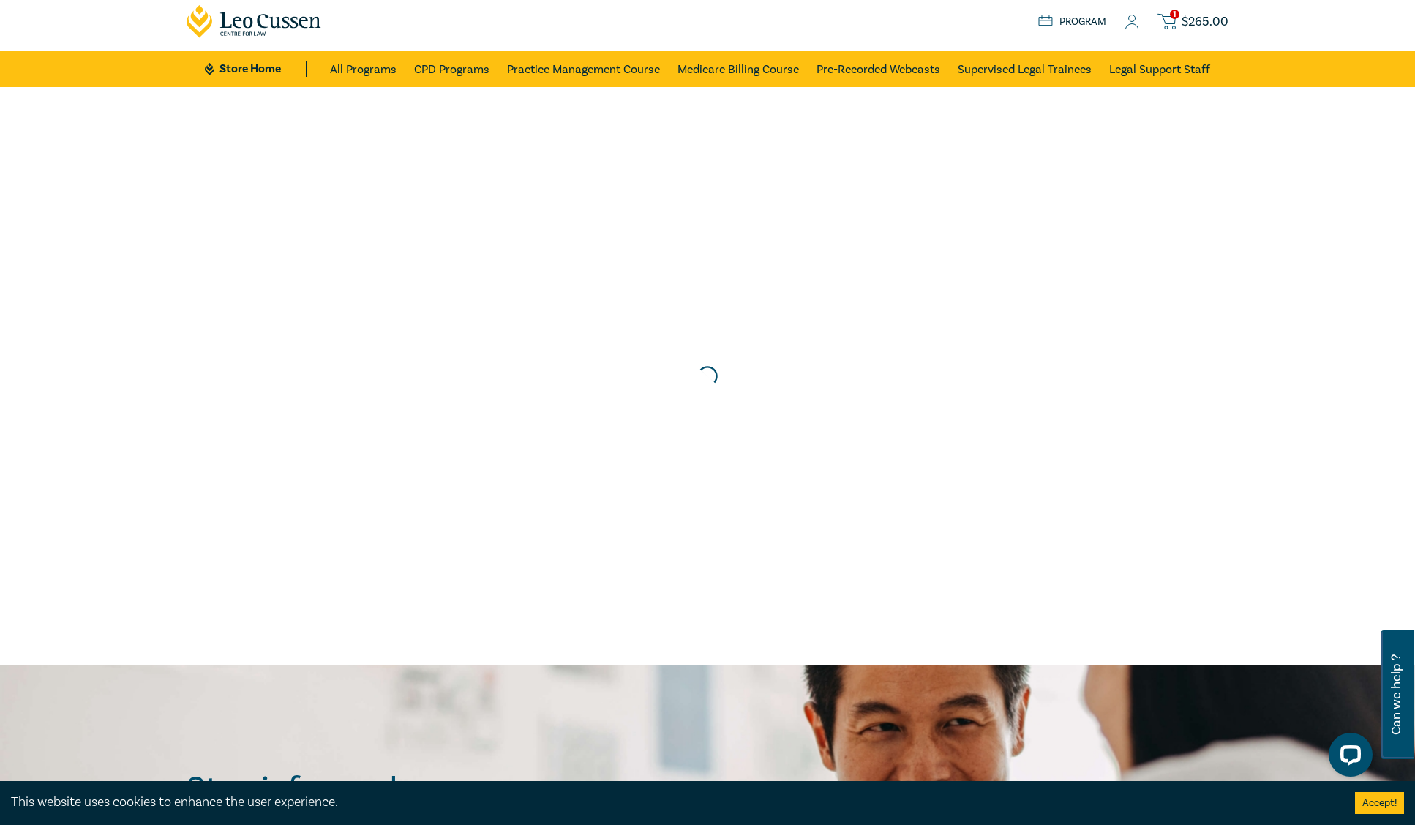
scroll to position [0, 0]
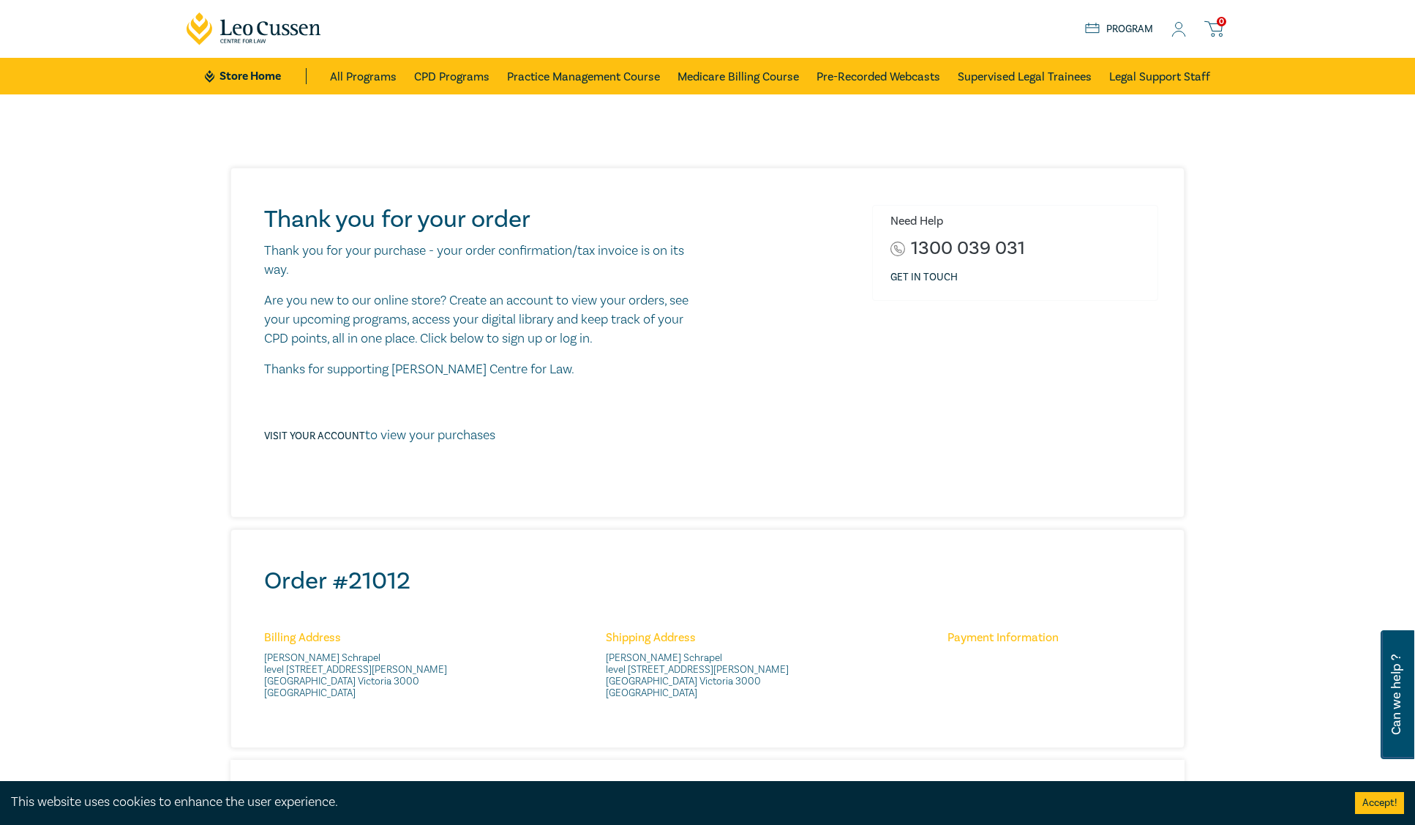
click at [86, 334] on div "Thank you for your order Thank you for your purchase - your order confirmation/…" at bounding box center [707, 606] width 1415 height 1025
